Goal: Find specific page/section

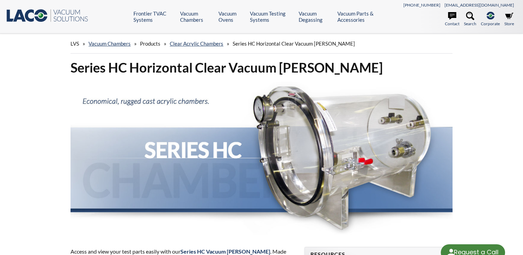
select select "Widget Language Translate"
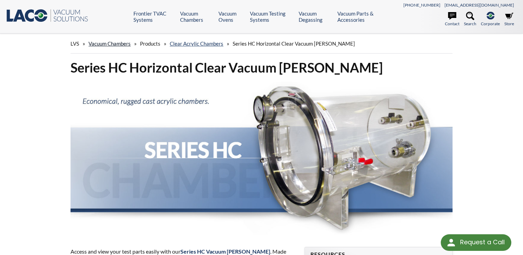
click at [109, 45] on link "Vacuum Chambers" at bounding box center [110, 43] width 42 height 6
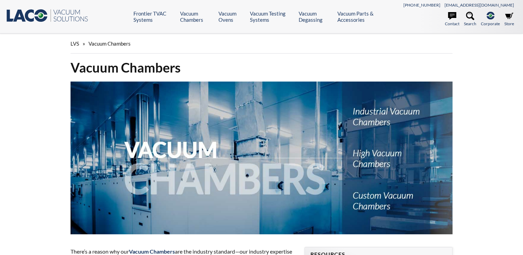
select select "Widget Language Translate"
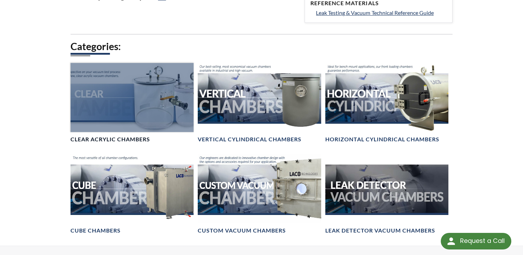
scroll to position [415, 0]
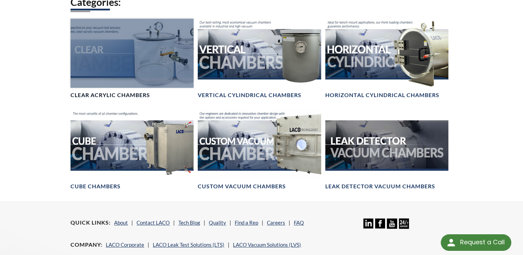
click at [83, 70] on div at bounding box center [132, 53] width 123 height 69
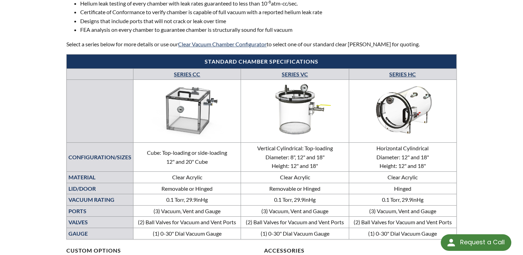
scroll to position [346, 0]
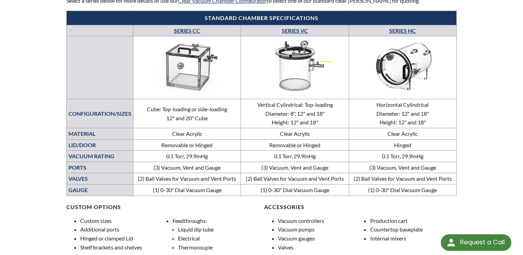
click at [178, 74] on img at bounding box center [187, 66] width 104 height 58
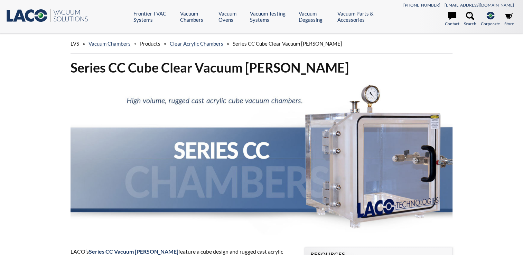
select select "Widget Language Translate"
